Goal: Download file/media

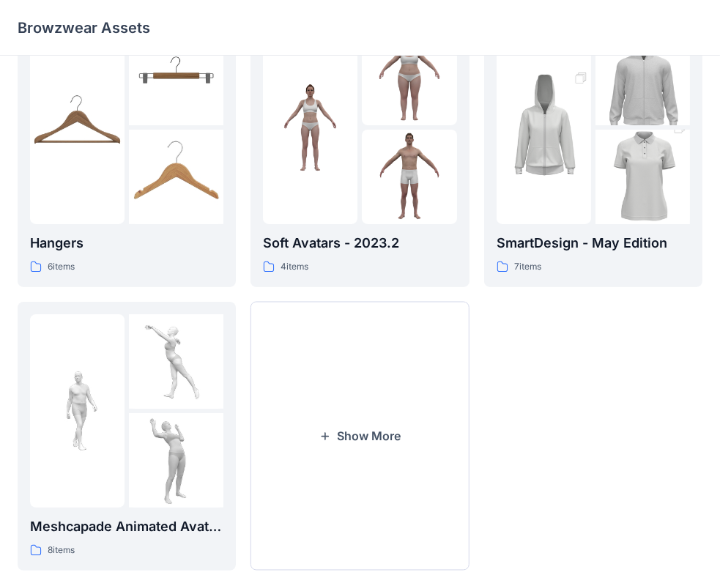
scroll to position [363, 0]
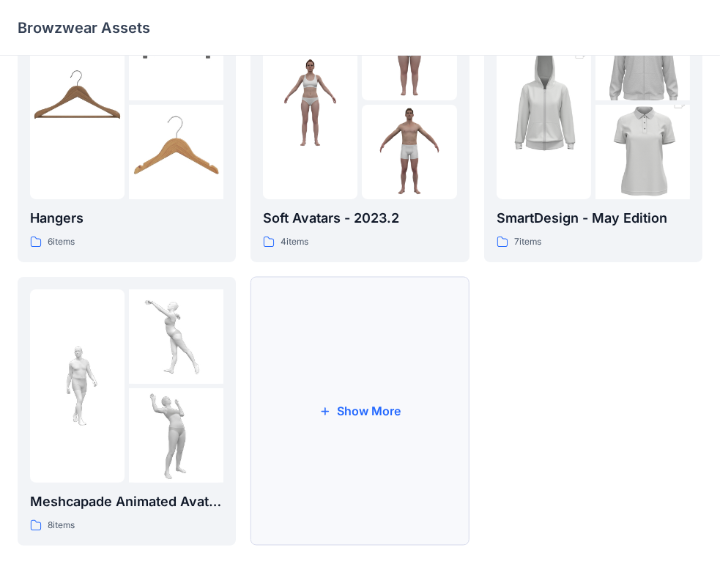
click at [381, 450] on button "Show More" at bounding box center [360, 411] width 218 height 269
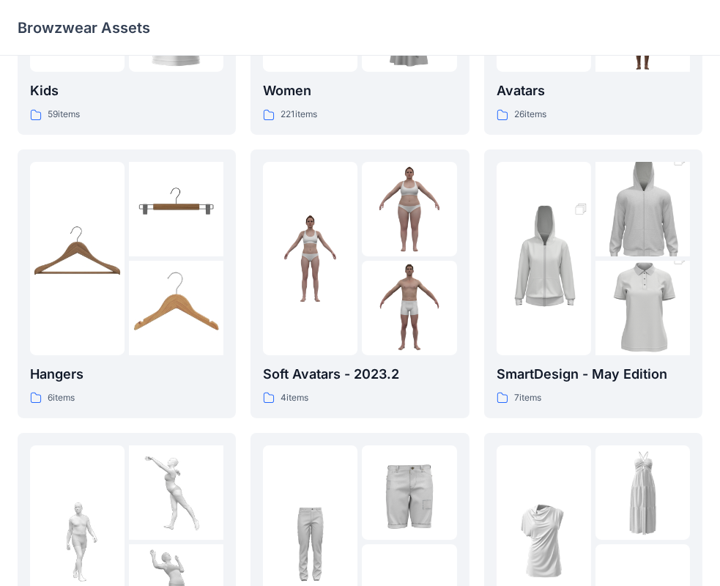
scroll to position [0, 0]
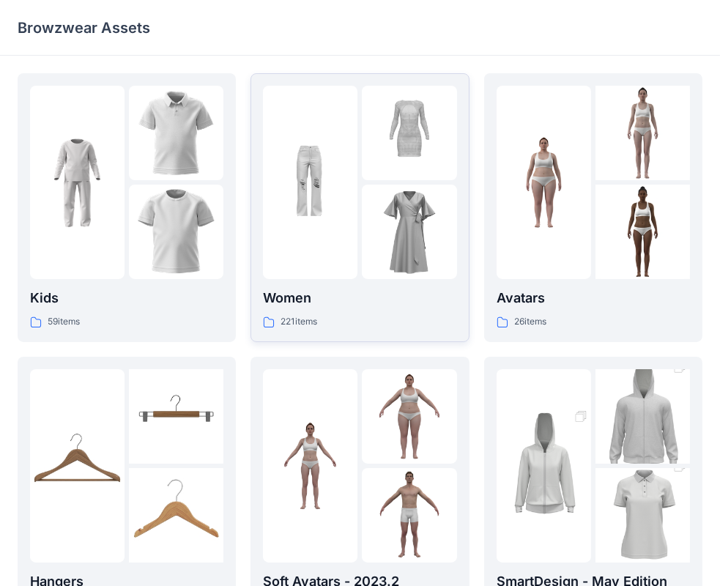
click at [368, 284] on div "Women 221 items" at bounding box center [359, 208] width 193 height 244
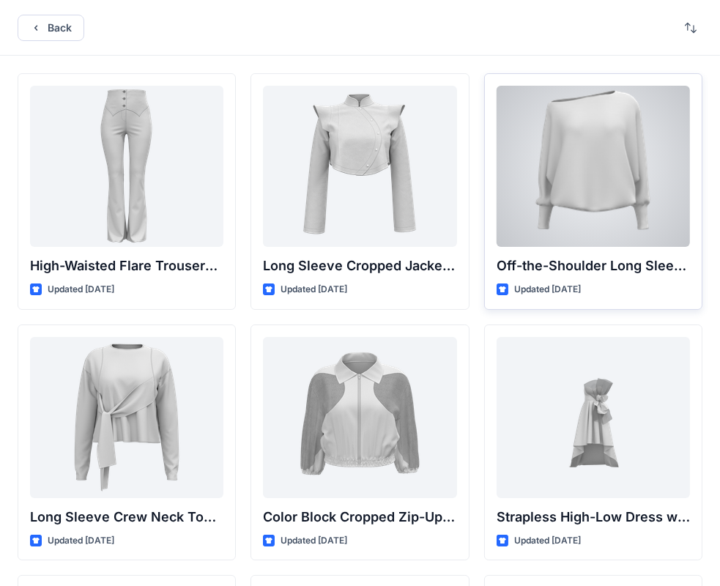
click at [625, 160] on div at bounding box center [593, 166] width 193 height 161
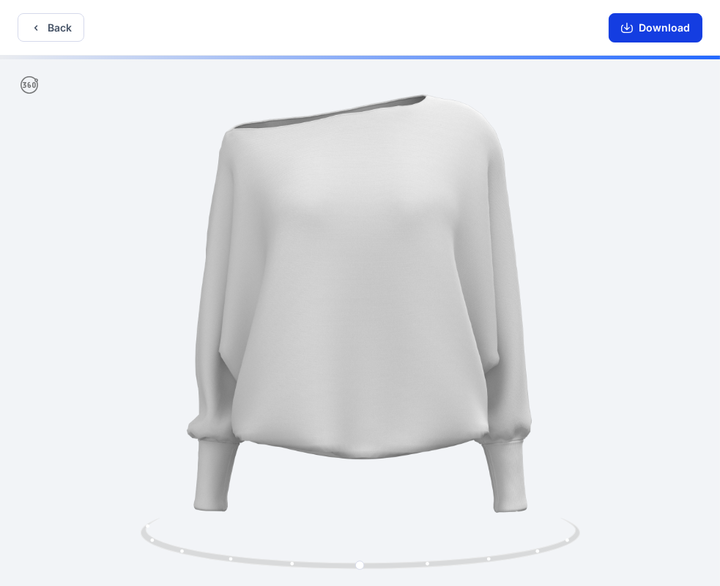
click at [635, 24] on button "Download" at bounding box center [656, 27] width 94 height 29
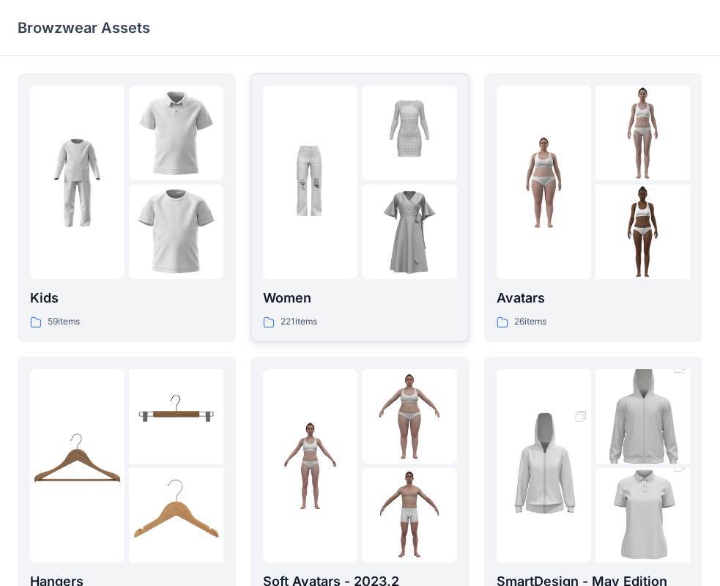
click at [385, 299] on p "Women" at bounding box center [359, 298] width 193 height 21
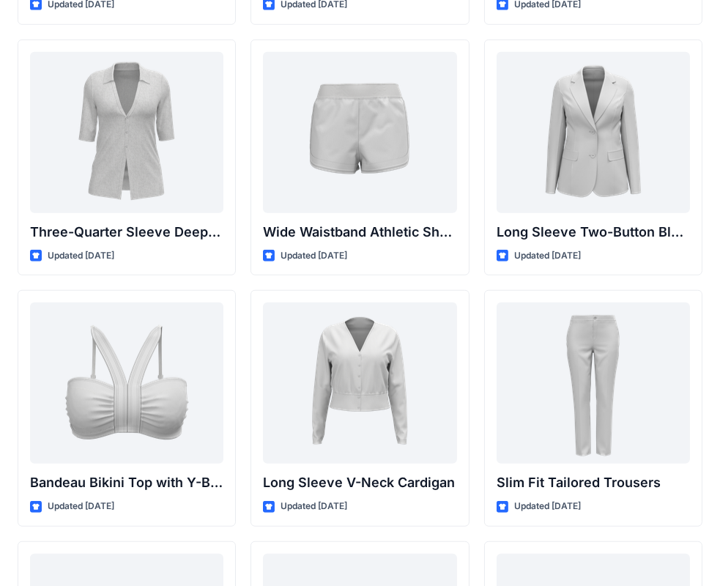
scroll to position [1255, 0]
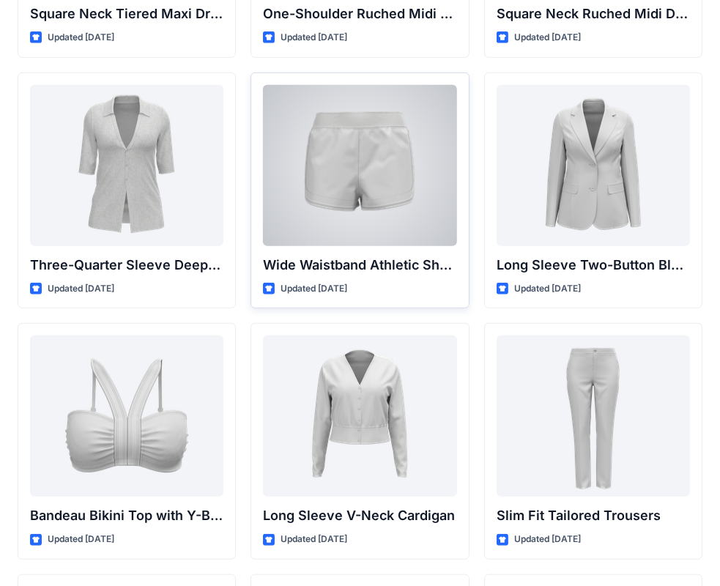
click at [402, 186] on div at bounding box center [359, 165] width 193 height 161
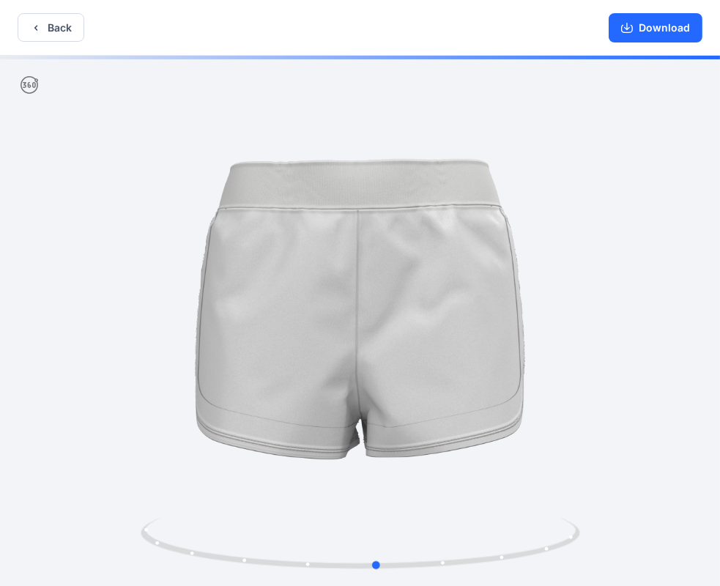
click at [689, 311] on div at bounding box center [360, 322] width 720 height 533
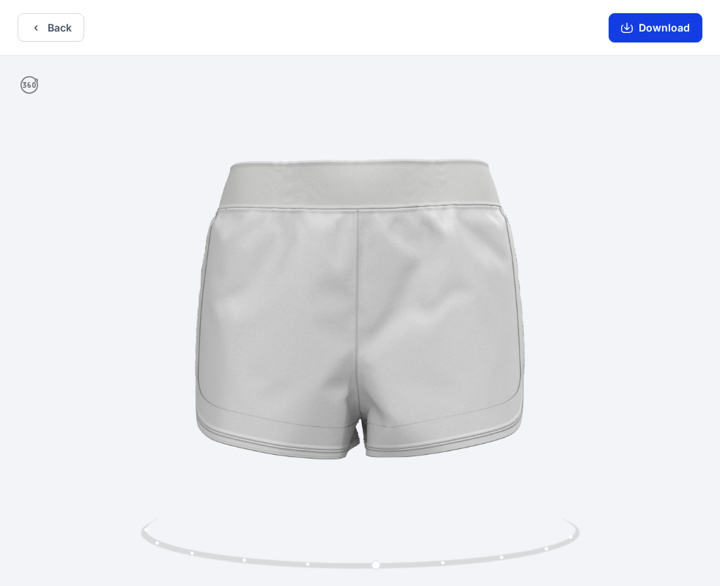
click at [642, 27] on button "Download" at bounding box center [656, 27] width 94 height 29
click at [656, 36] on button "Download" at bounding box center [656, 27] width 94 height 29
